Goal: Task Accomplishment & Management: Manage account settings

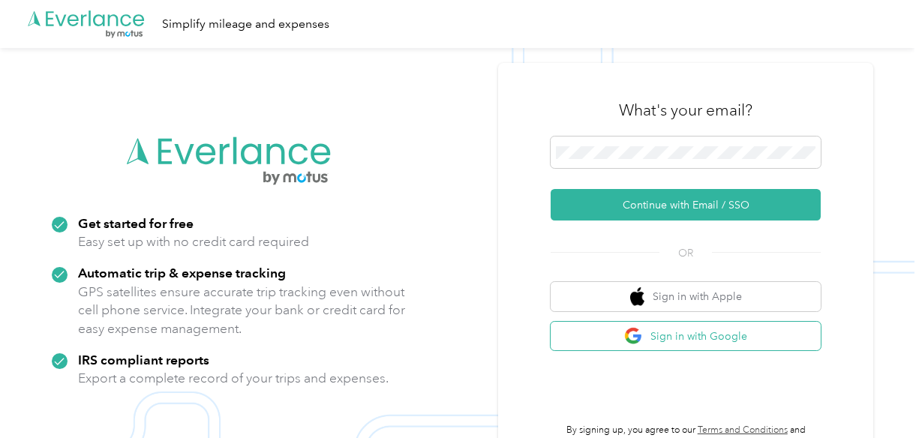
click at [710, 338] on button "Sign in with Google" at bounding box center [686, 336] width 270 height 29
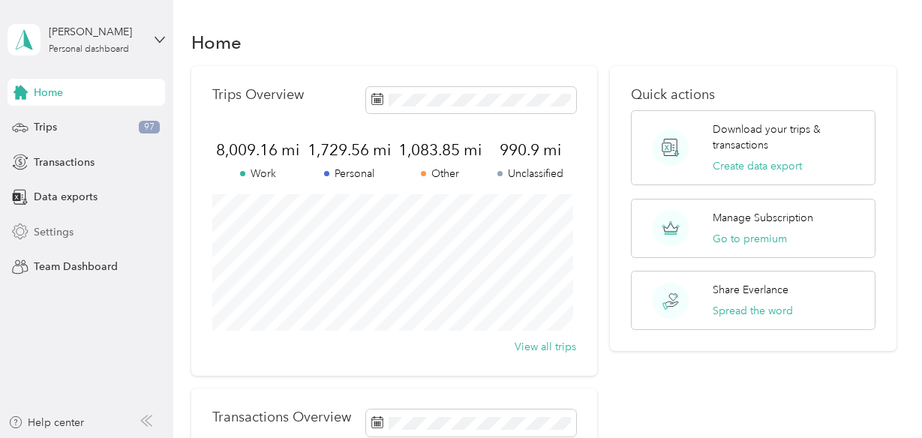
click at [71, 236] on span "Settings" at bounding box center [54, 232] width 40 height 16
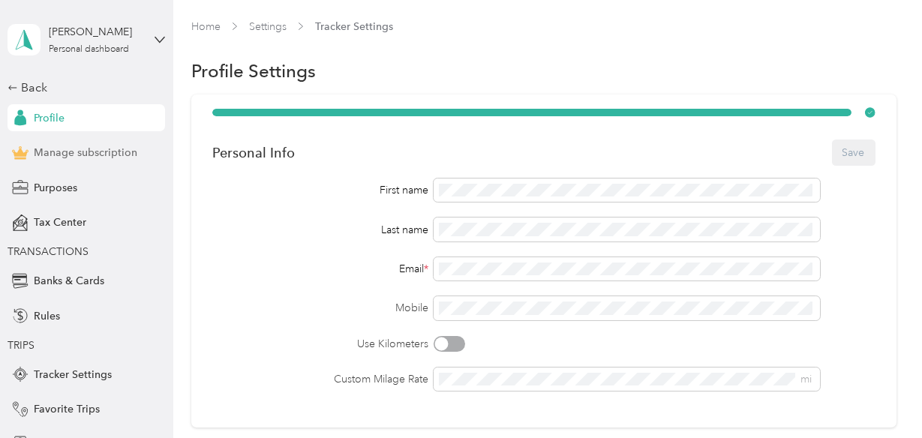
click at [42, 159] on span "Manage subscription" at bounding box center [86, 153] width 104 height 16
